Goal: Task Accomplishment & Management: Manage account settings

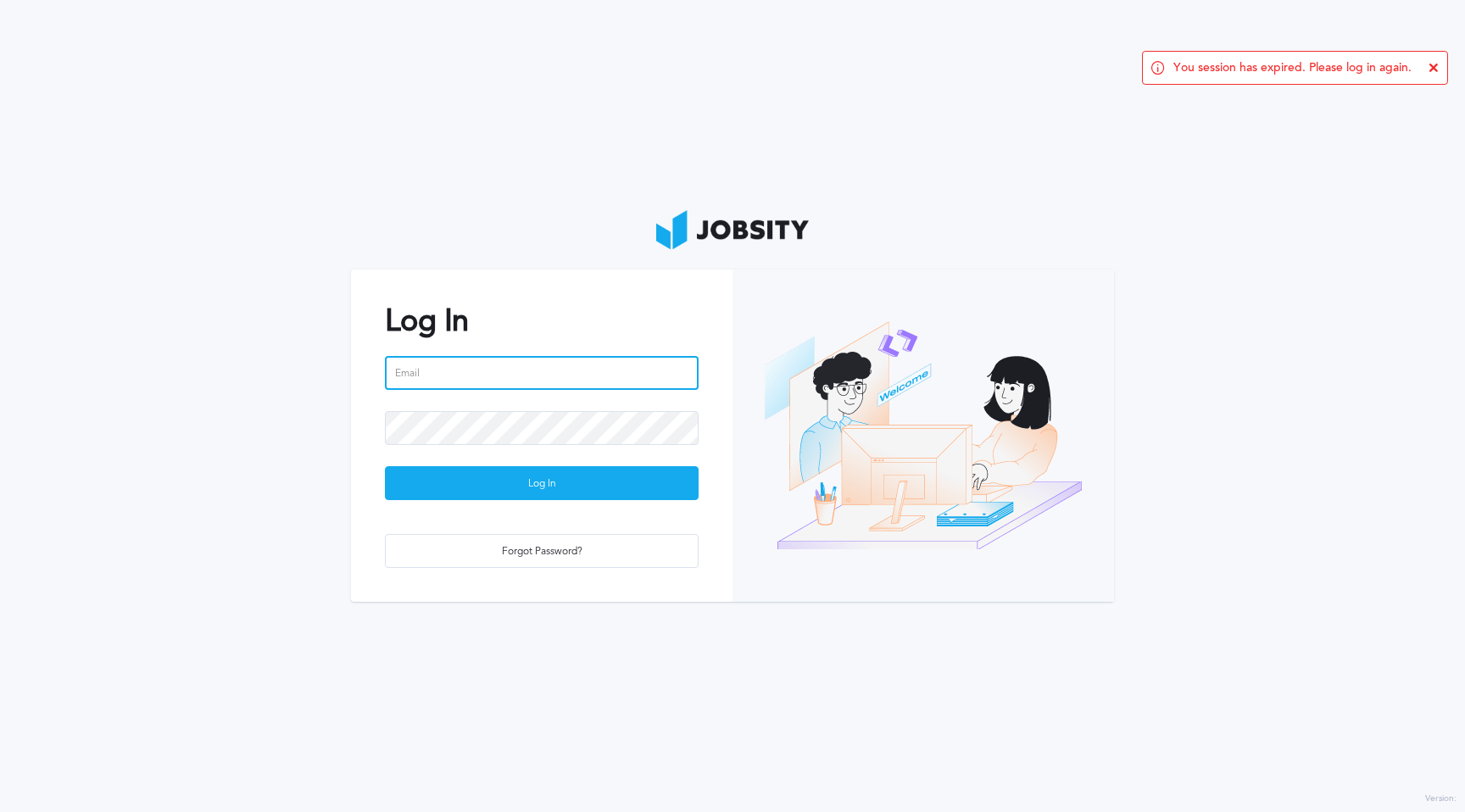
click at [593, 387] on input "email" at bounding box center [542, 373] width 314 height 34
type input "[EMAIL_ADDRESS][DOMAIN_NAME]"
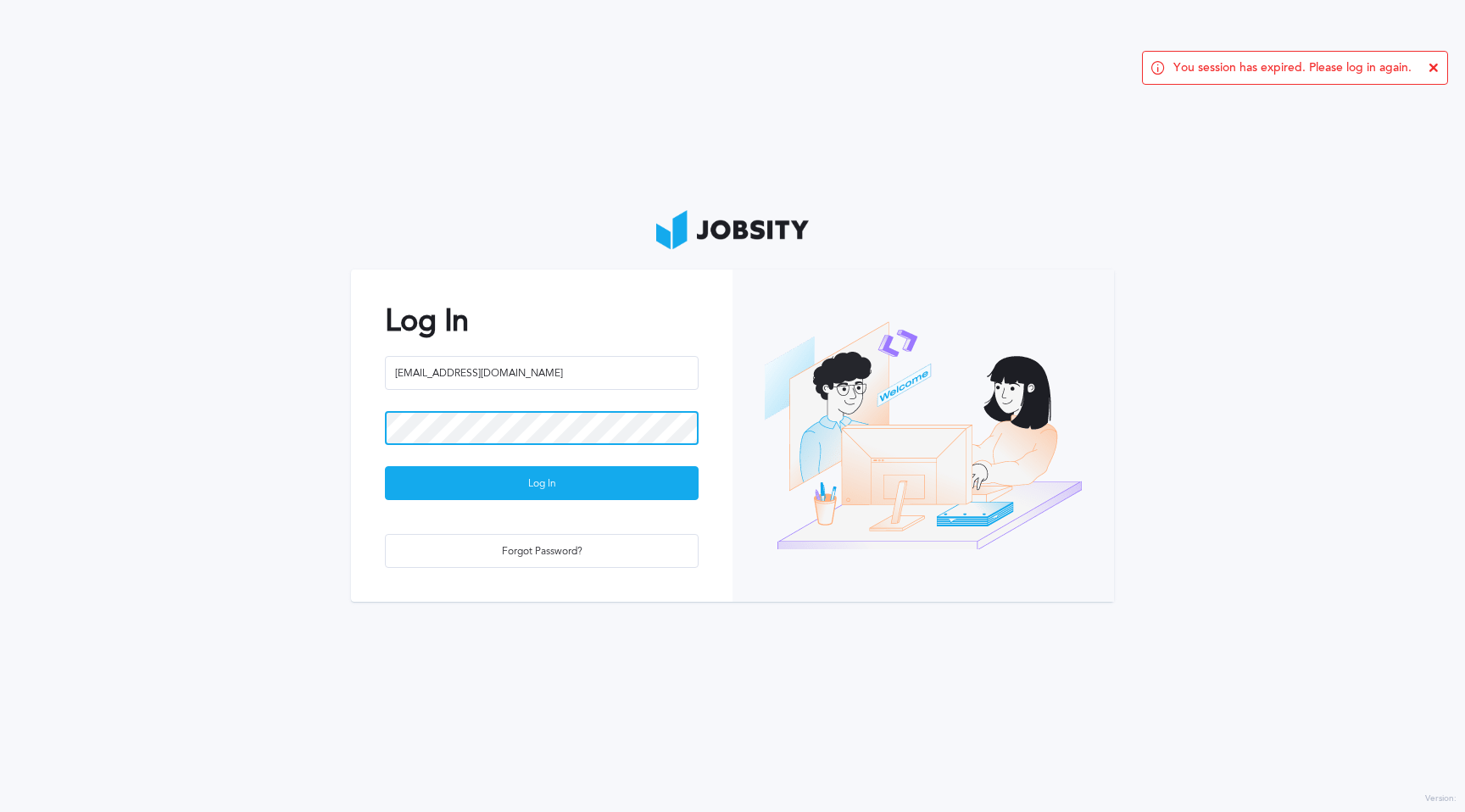
click at [385, 466] on button "Log In" at bounding box center [542, 483] width 314 height 34
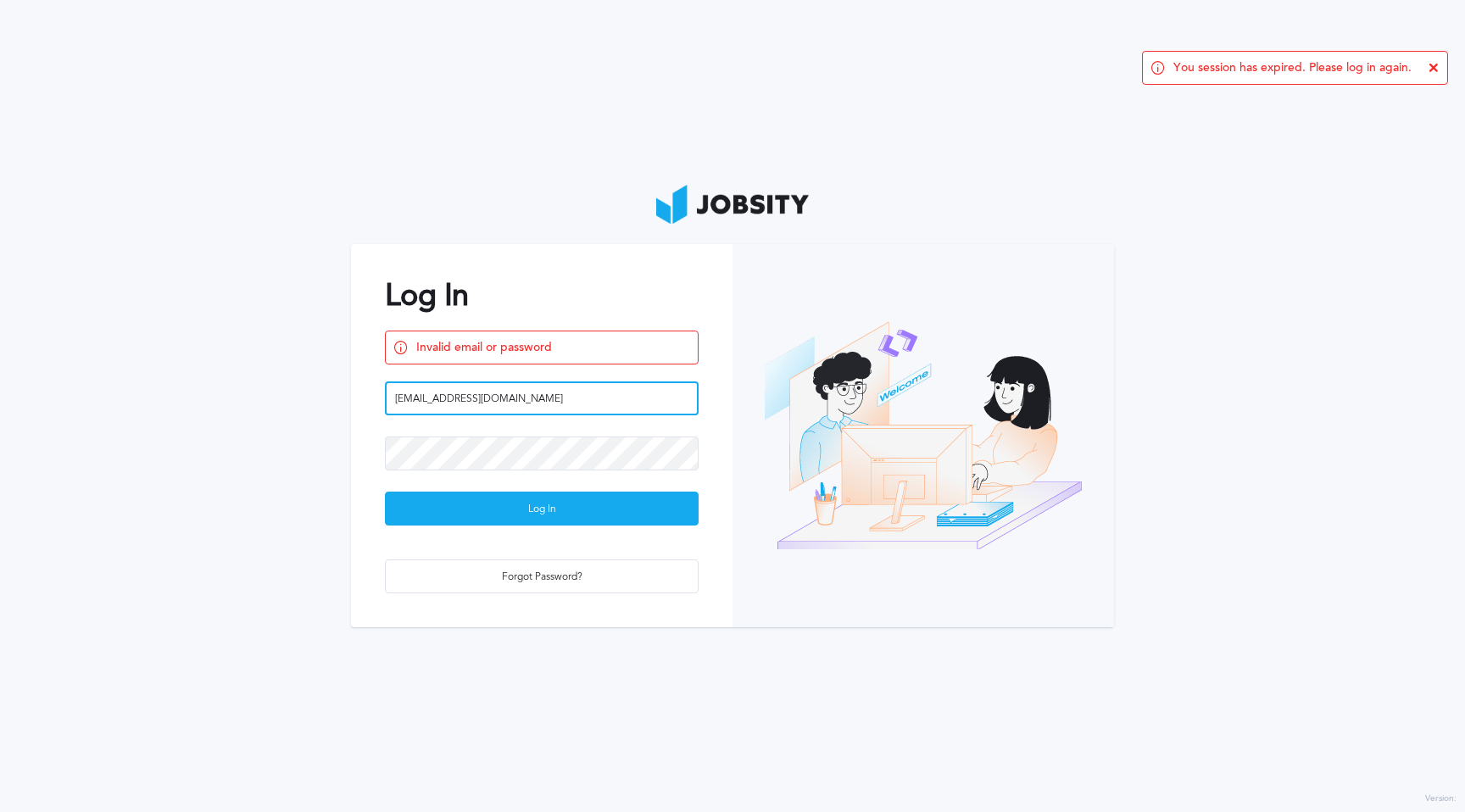
click at [520, 404] on input "[EMAIL_ADDRESS][DOMAIN_NAME]" at bounding box center [542, 398] width 314 height 34
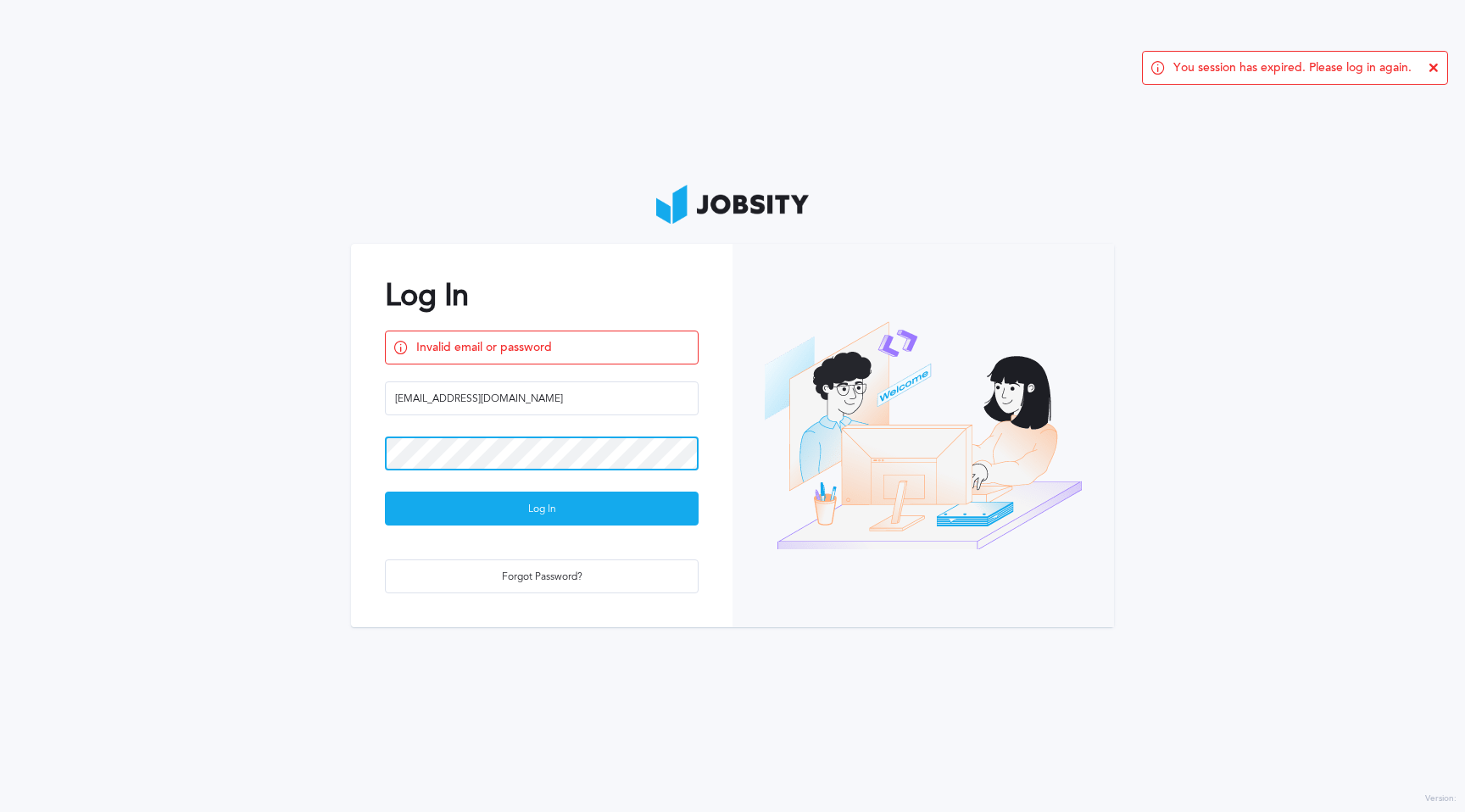
click at [385, 491] on button "Log In" at bounding box center [542, 508] width 314 height 34
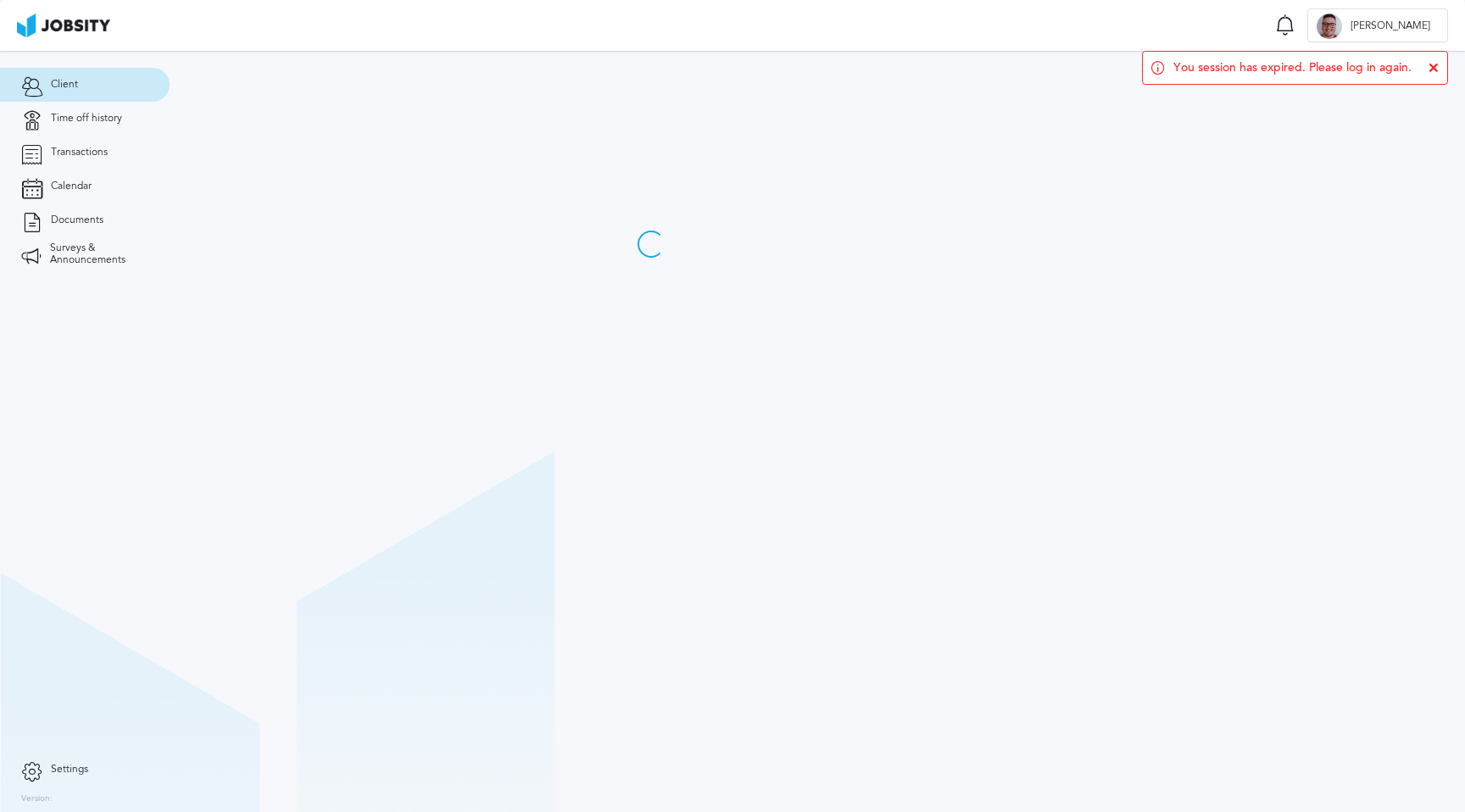
click at [1439, 68] on div "You session has expired. Please log in again." at bounding box center [1295, 68] width 306 height 34
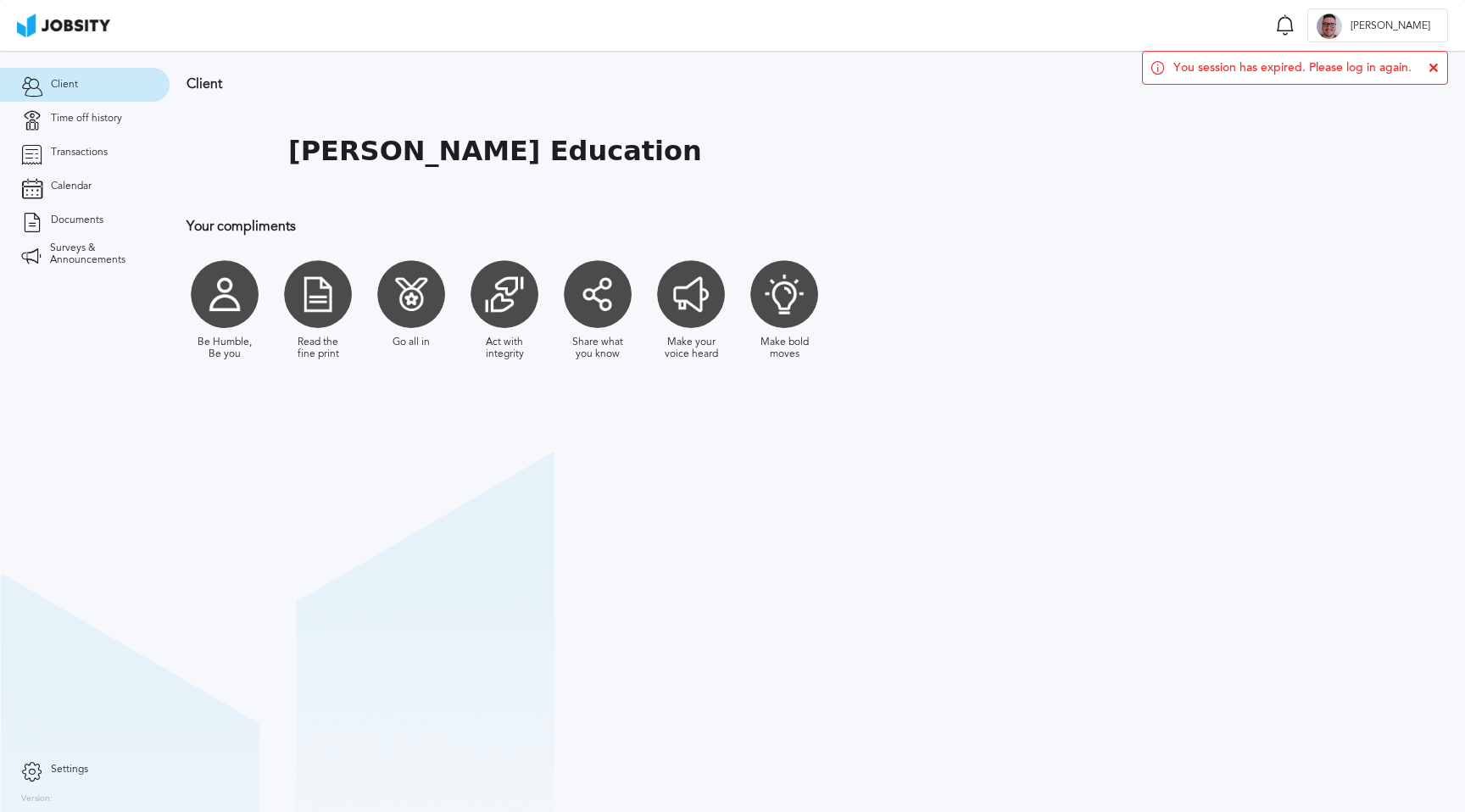
click at [1435, 62] on icon at bounding box center [1434, 68] width 10 height 10
click at [322, 318] on div at bounding box center [318, 294] width 68 height 68
click at [322, 344] on div "Read the fine print" at bounding box center [318, 348] width 59 height 23
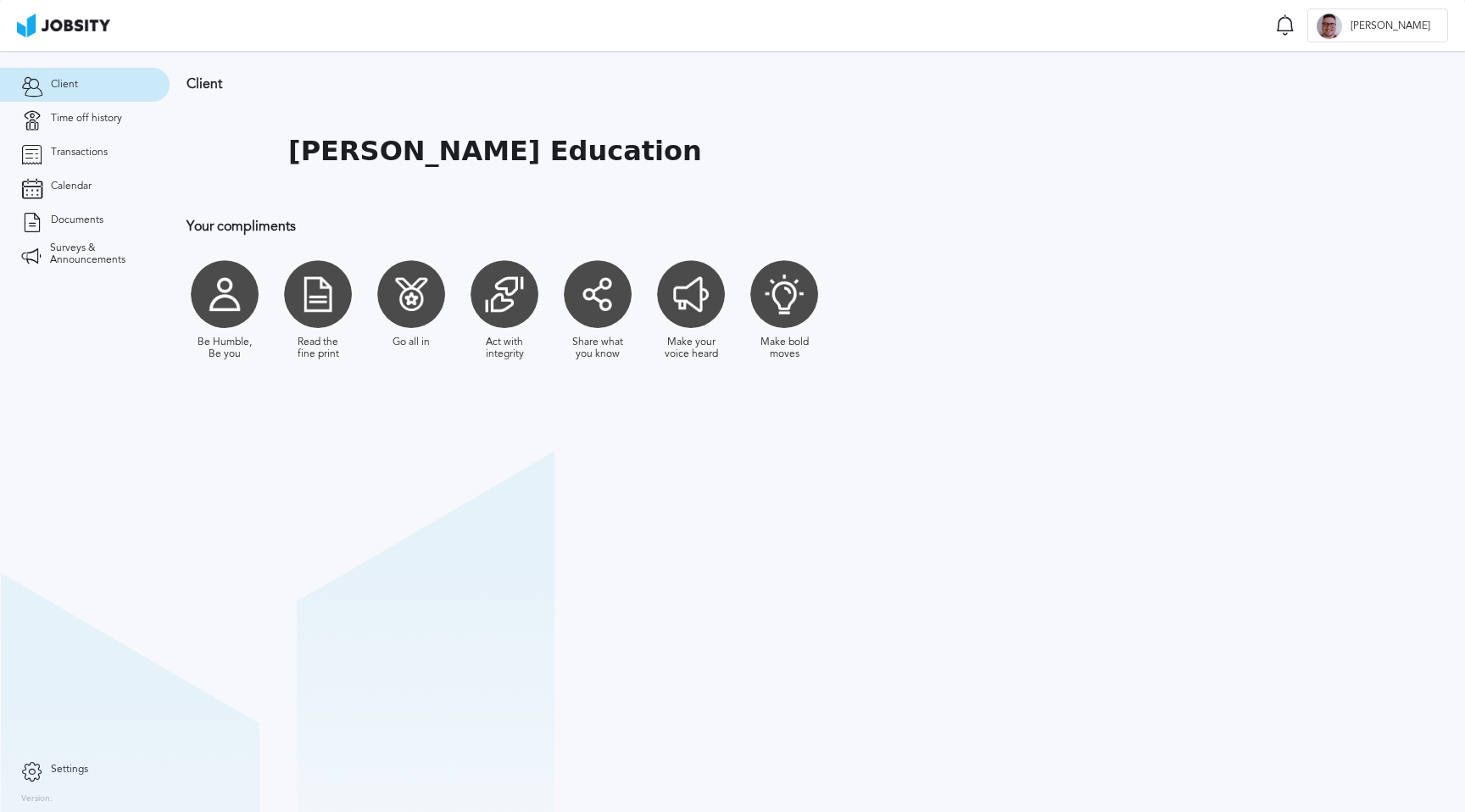
click at [334, 344] on div "Read the fine print" at bounding box center [318, 348] width 59 height 23
click at [89, 127] on link "Time off history" at bounding box center [85, 118] width 170 height 34
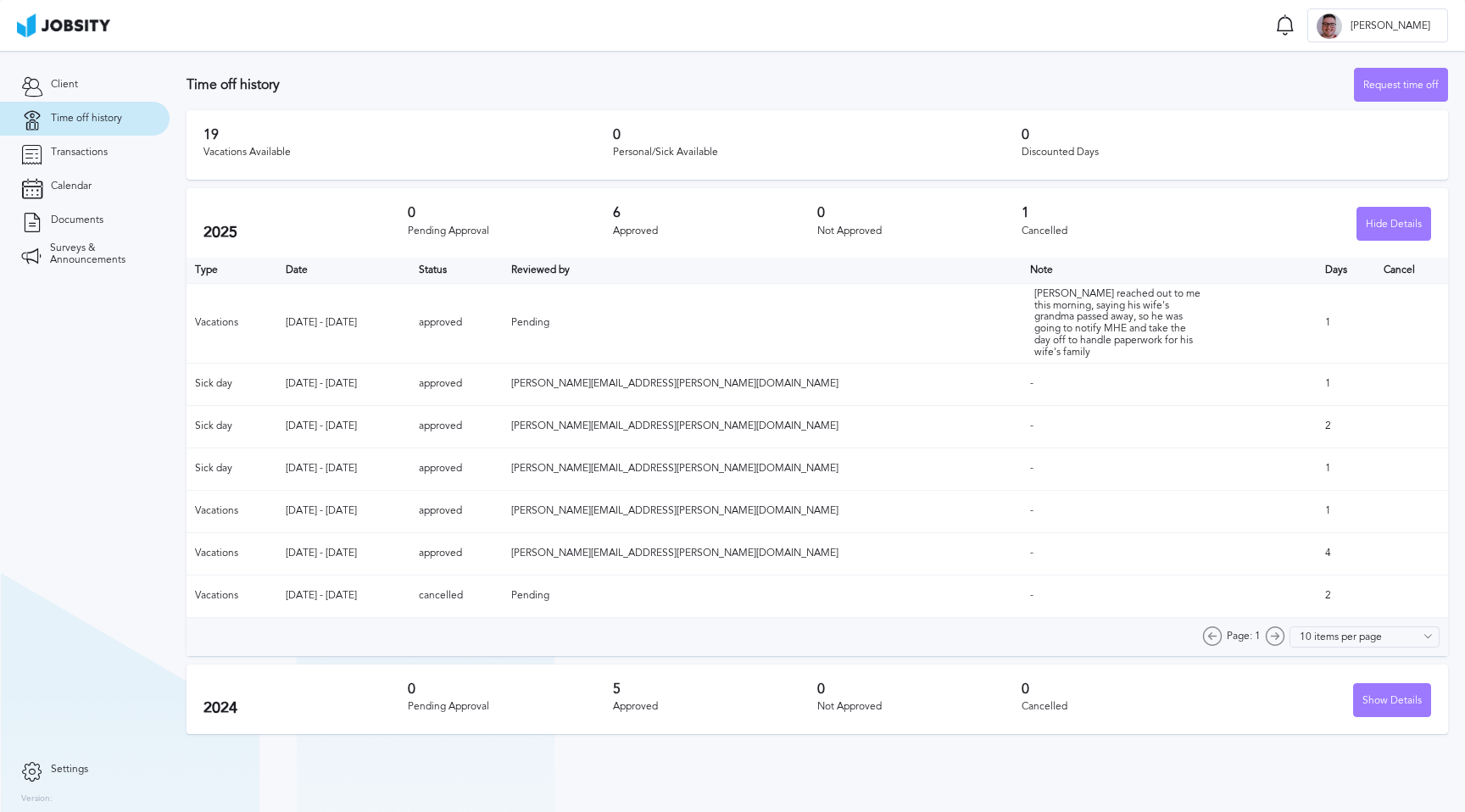
click at [246, 150] on div "Vacations Available" at bounding box center [408, 153] width 410 height 12
click at [245, 150] on div "Vacations Available" at bounding box center [408, 153] width 410 height 12
click at [277, 151] on div "Vacations Available" at bounding box center [408, 153] width 410 height 12
click at [76, 185] on span "Calendar" at bounding box center [71, 186] width 41 height 12
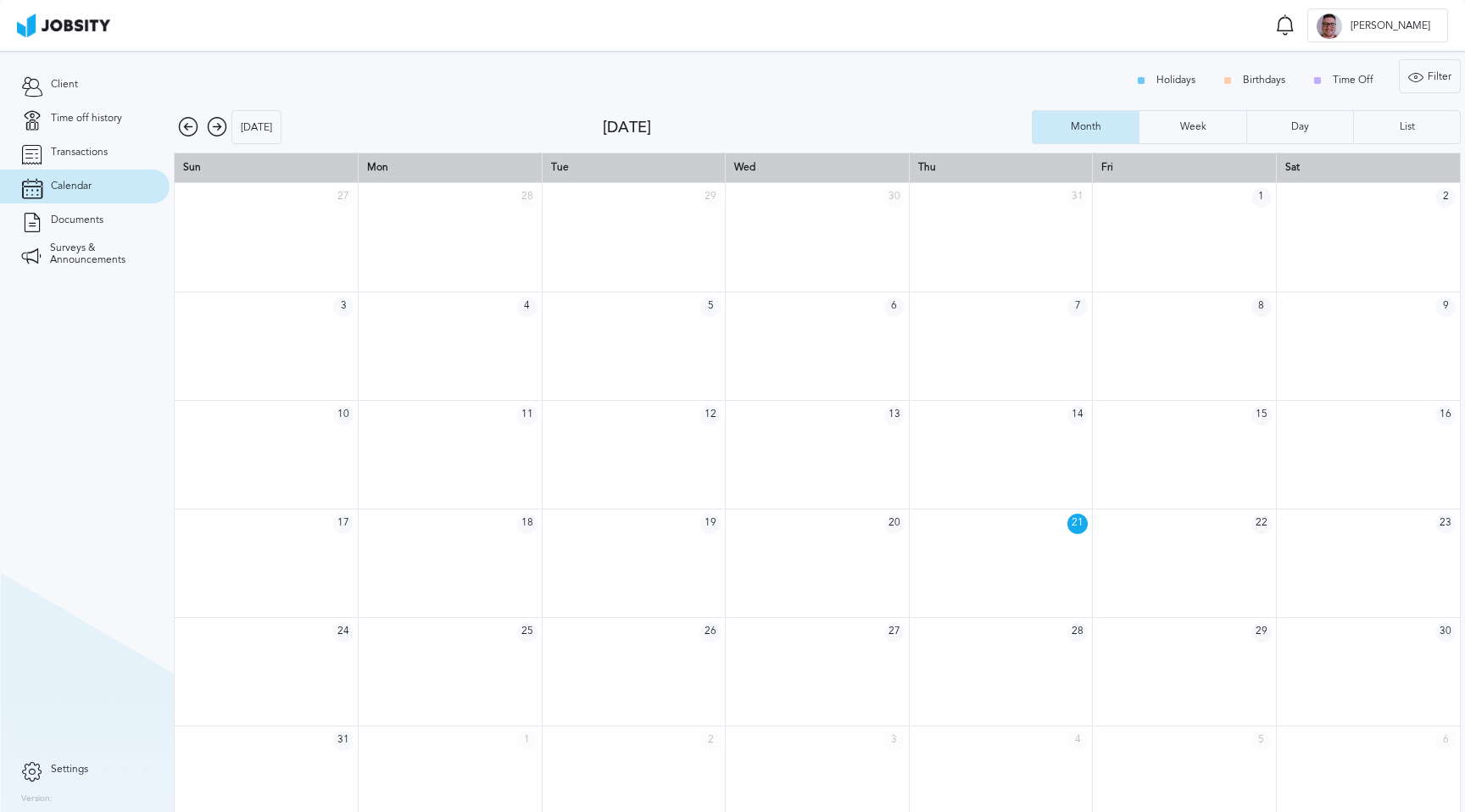
click at [221, 123] on icon at bounding box center [217, 127] width 20 height 20
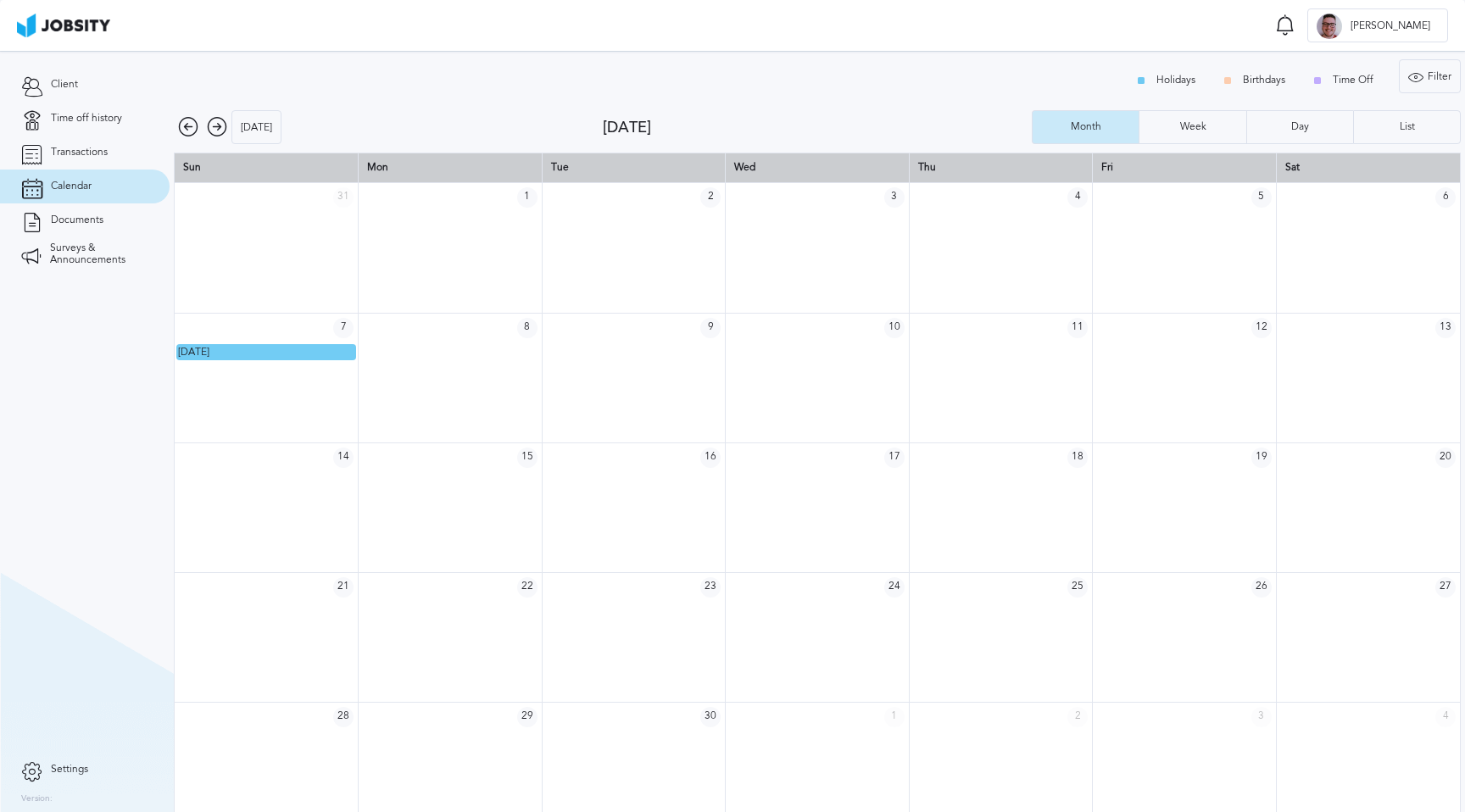
click at [221, 123] on icon at bounding box center [217, 127] width 20 height 20
click at [189, 128] on icon at bounding box center [187, 127] width 20 height 20
